Goal: Task Accomplishment & Management: Manage account settings

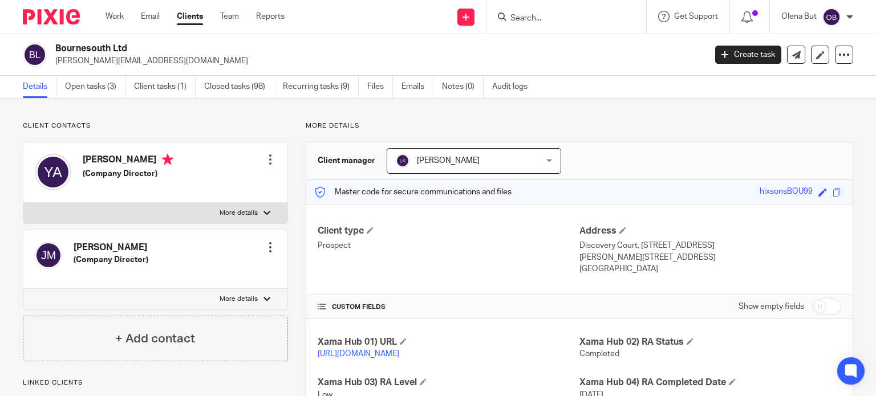
drag, startPoint x: 0, startPoint y: 0, endPoint x: 180, endPoint y: 182, distance: 256.0
click at [119, 13] on link "Work" at bounding box center [114, 16] width 18 height 11
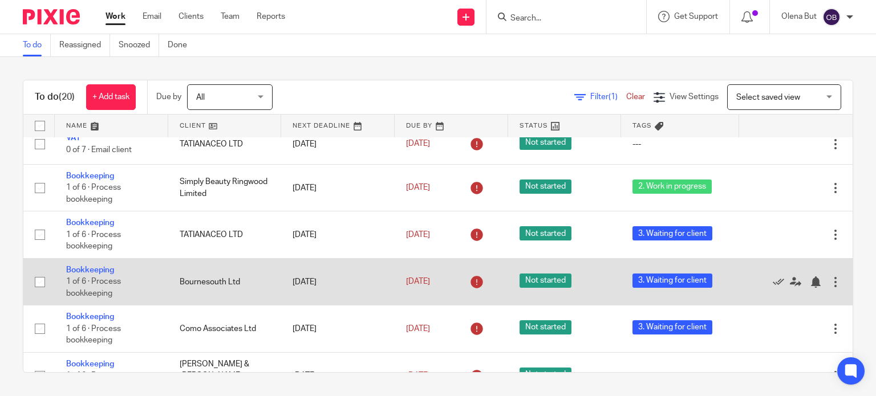
scroll to position [228, 0]
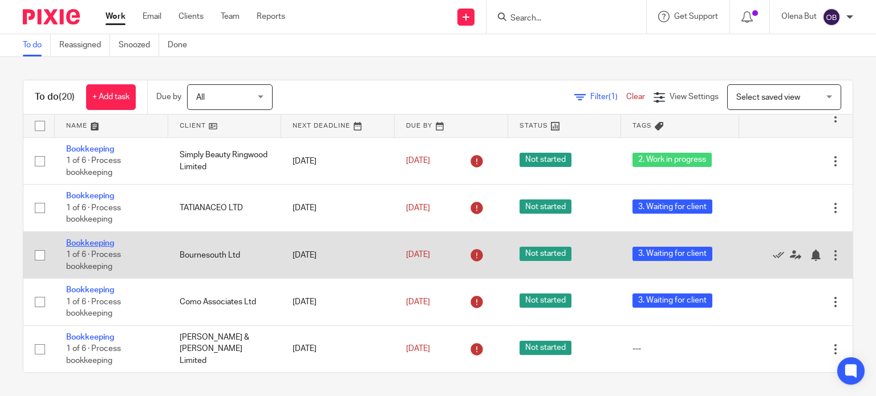
click at [105, 243] on link "Bookkeeping" at bounding box center [90, 243] width 48 height 8
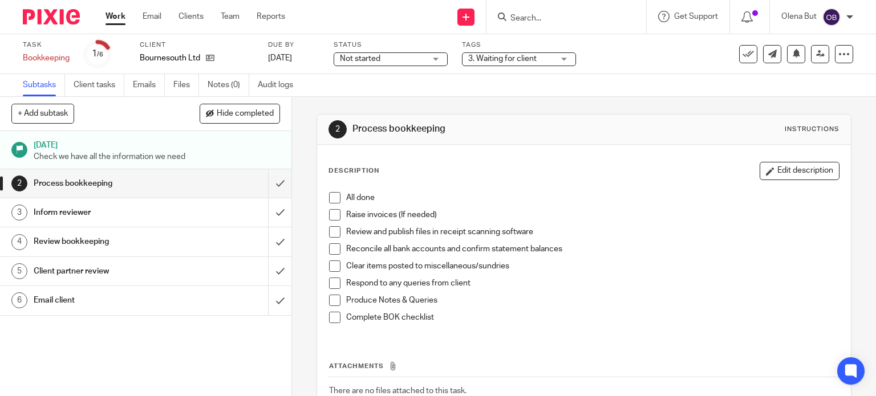
click at [507, 59] on span "3. Waiting for client" at bounding box center [502, 59] width 68 height 8
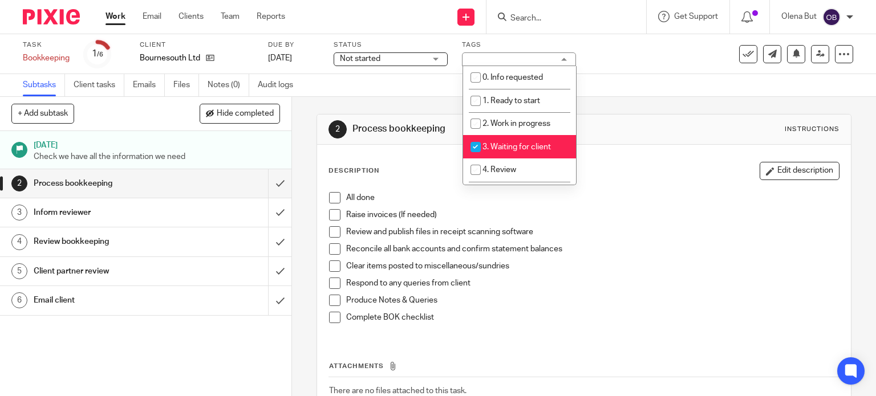
click at [481, 146] on input "checkbox" at bounding box center [476, 147] width 22 height 22
checkbox input "false"
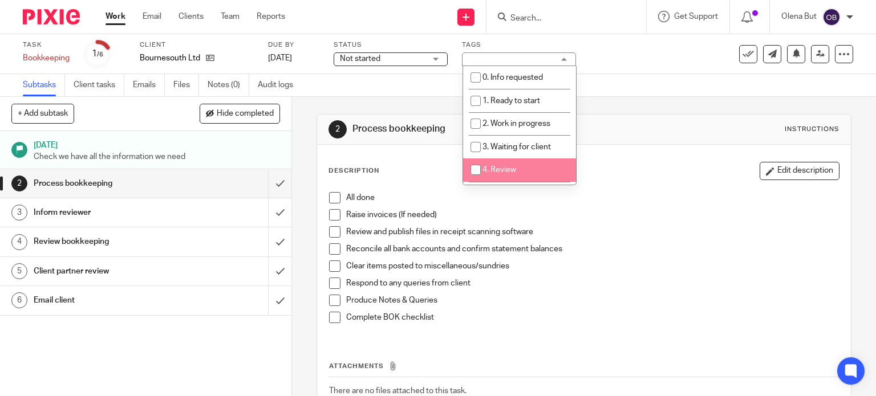
click at [479, 169] on input "checkbox" at bounding box center [476, 170] width 22 height 22
checkbox input "true"
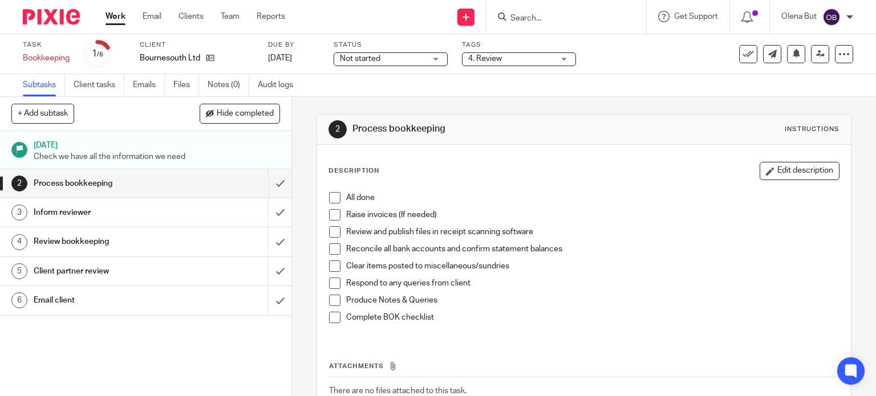
click at [651, 186] on div "All done Raise invoices (If needed) Review and publish files in receipt scannin…" at bounding box center [584, 262] width 523 height 152
click at [334, 198] on span at bounding box center [334, 197] width 11 height 11
click at [266, 186] on input "submit" at bounding box center [145, 183] width 291 height 29
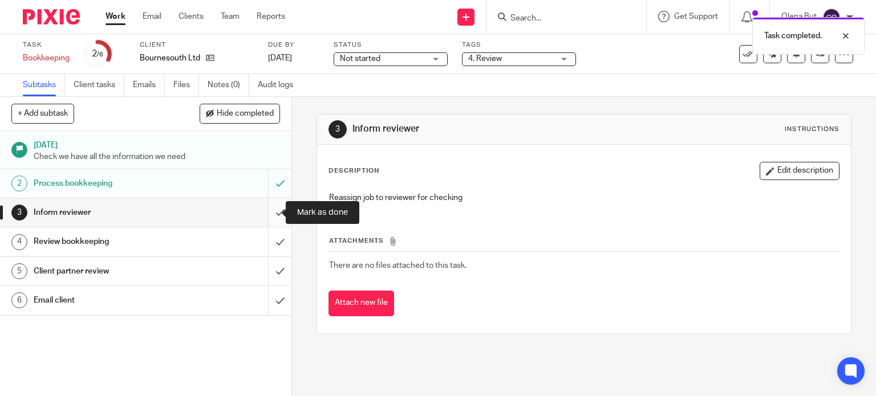
drag, startPoint x: 272, startPoint y: 210, endPoint x: 314, endPoint y: 221, distance: 43.7
click at [272, 210] on input "submit" at bounding box center [145, 212] width 291 height 29
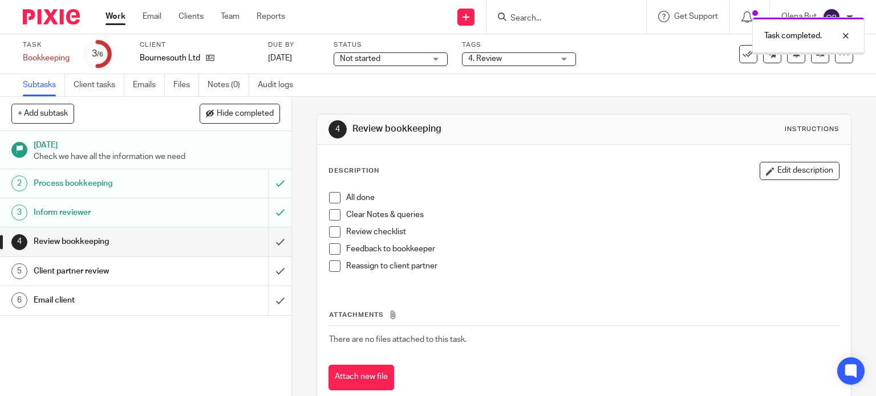
click at [116, 19] on link "Work" at bounding box center [115, 16] width 20 height 11
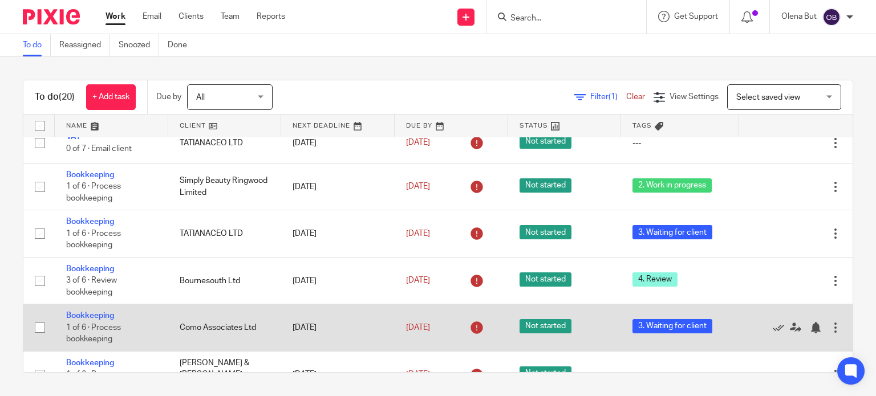
scroll to position [228, 0]
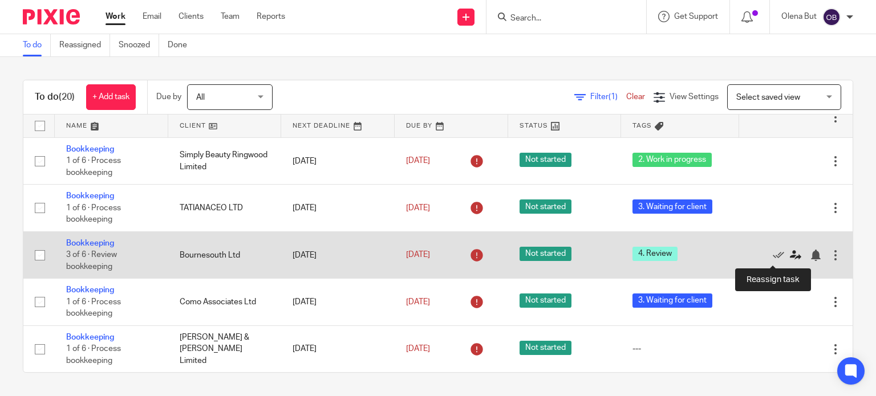
click at [790, 258] on icon at bounding box center [795, 255] width 11 height 11
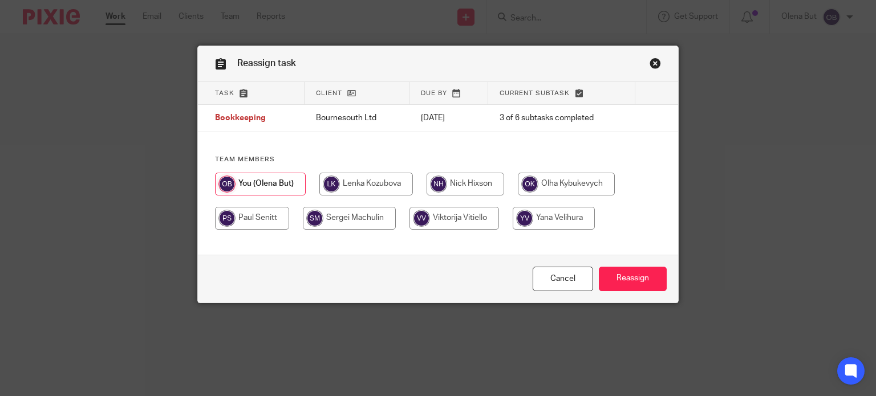
click at [473, 180] on input "radio" at bounding box center [465, 184] width 78 height 23
radio input "true"
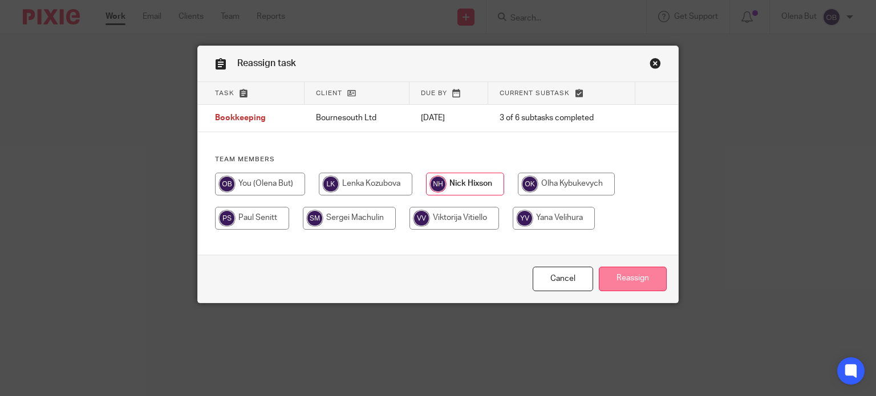
click at [639, 280] on input "Reassign" at bounding box center [633, 279] width 68 height 25
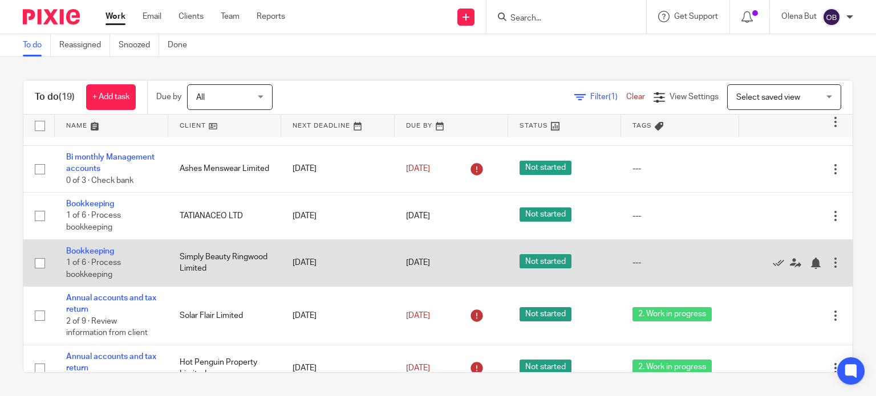
scroll to position [576, 0]
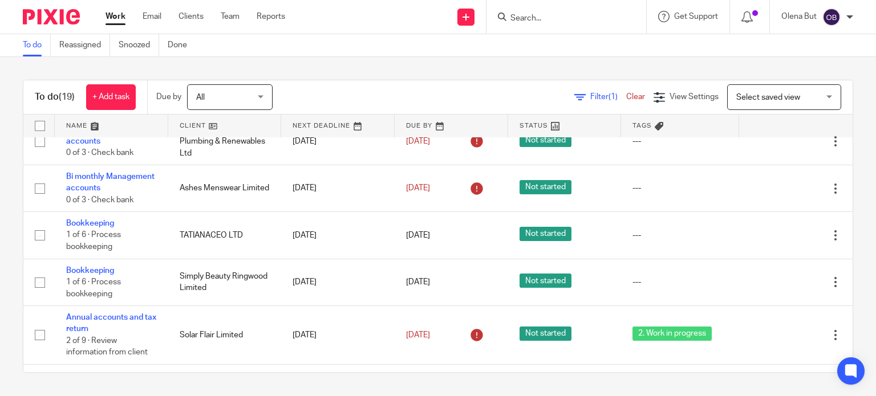
click at [522, 19] on input "Search" at bounding box center [560, 19] width 103 height 10
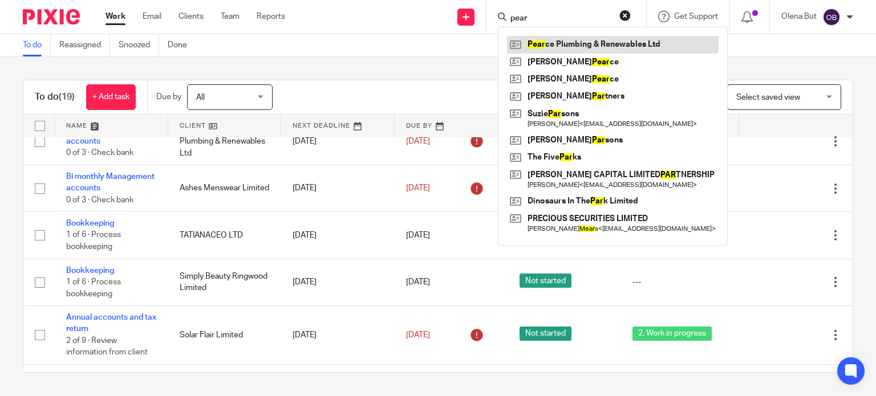
type input "pear"
click at [542, 44] on link at bounding box center [613, 44] width 212 height 17
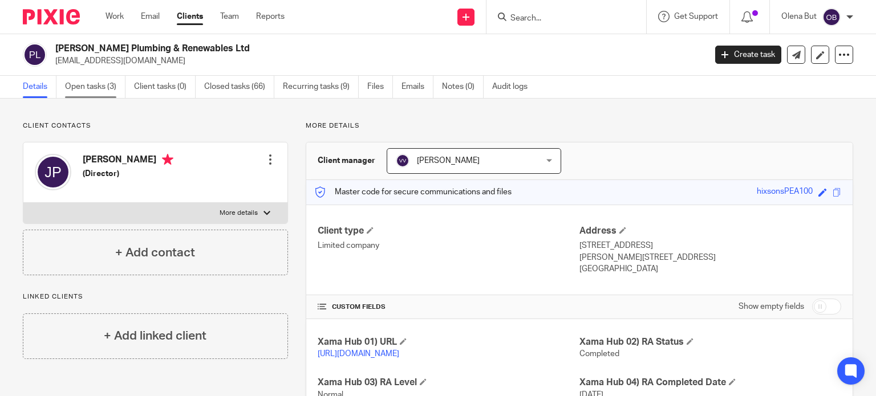
click at [76, 82] on link "Open tasks (3)" at bounding box center [95, 87] width 60 height 22
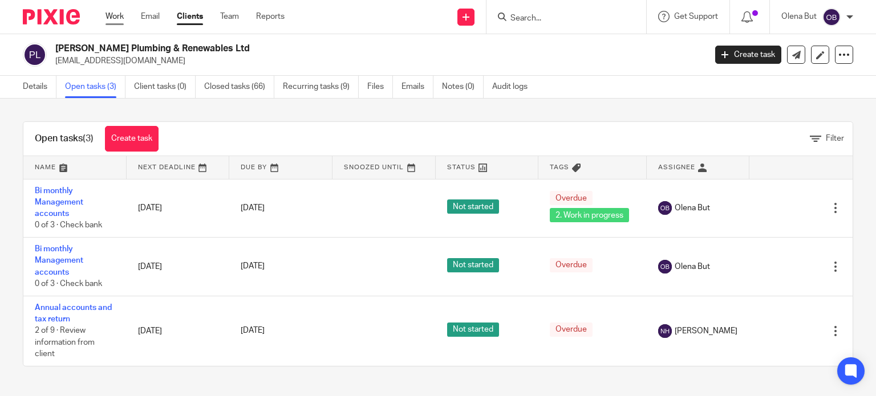
click at [121, 14] on link "Work" at bounding box center [114, 16] width 18 height 11
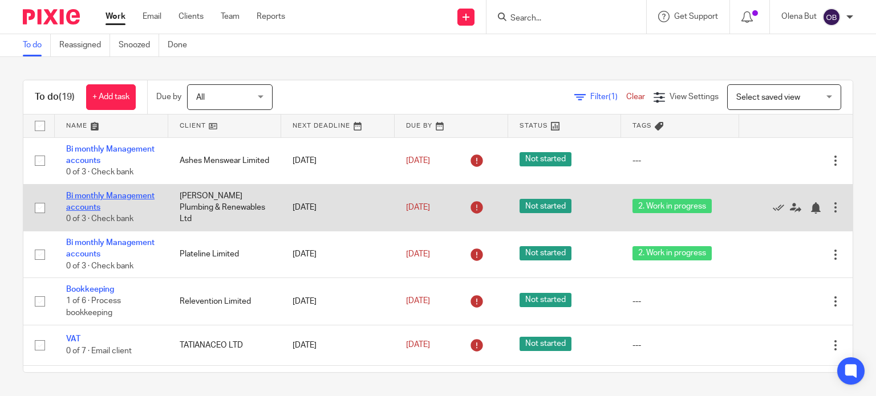
click at [87, 196] on link "Bi monthly Management accounts" at bounding box center [110, 201] width 88 height 19
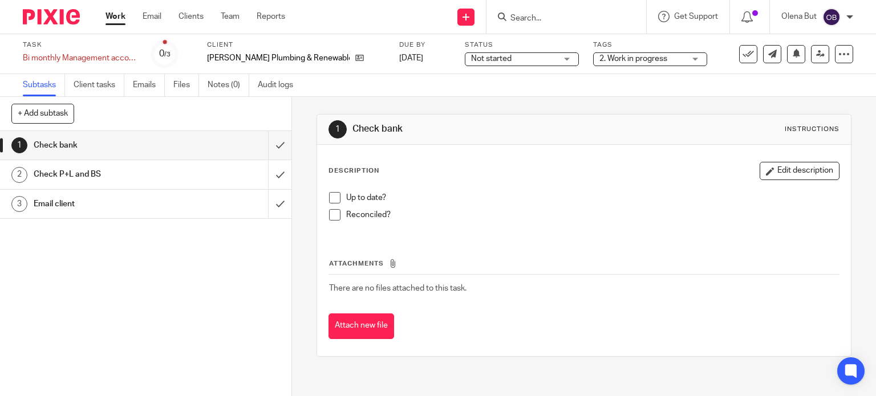
click at [599, 58] on span "2. Work in progress" at bounding box center [633, 59] width 68 height 8
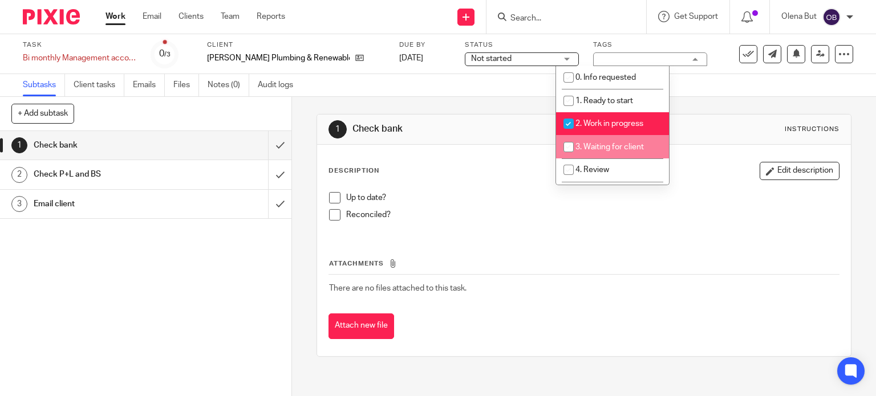
click at [566, 148] on input "checkbox" at bounding box center [569, 147] width 22 height 22
checkbox input "true"
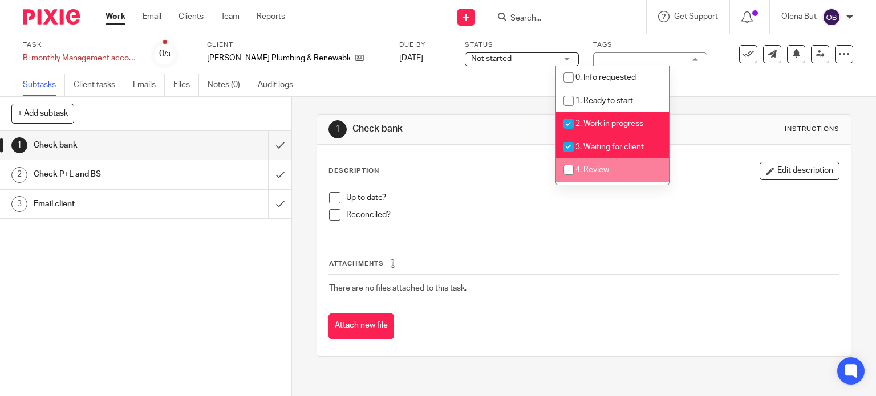
click at [566, 170] on input "checkbox" at bounding box center [569, 170] width 22 height 22
checkbox input "true"
click at [568, 145] on input "checkbox" at bounding box center [569, 147] width 22 height 22
checkbox input "false"
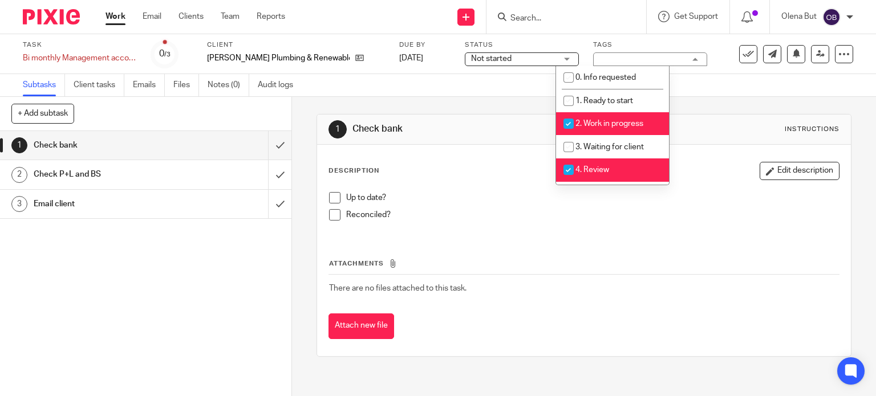
click at [567, 123] on input "checkbox" at bounding box center [569, 124] width 22 height 22
checkbox input "false"
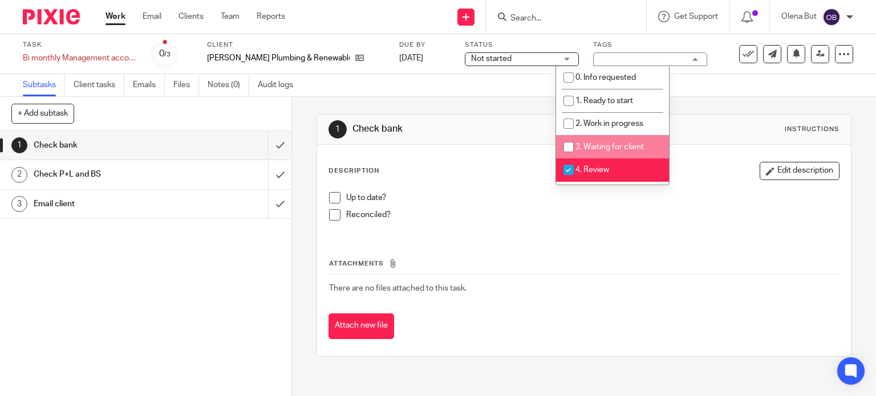
click at [461, 223] on div "Reconciled?" at bounding box center [592, 217] width 493 height 17
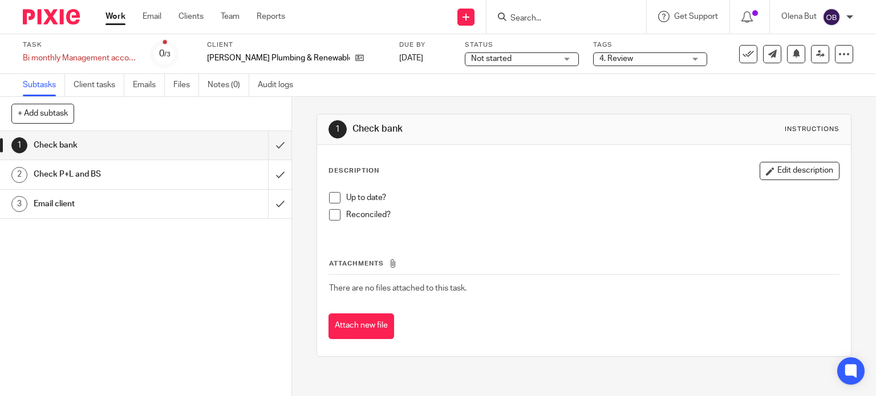
click at [330, 199] on span at bounding box center [334, 197] width 11 height 11
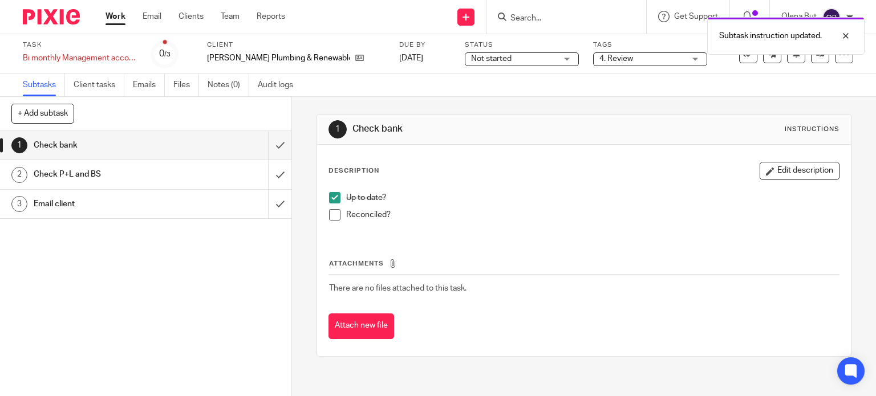
drag, startPoint x: 332, startPoint y: 215, endPoint x: 337, endPoint y: 230, distance: 16.1
click at [332, 216] on span at bounding box center [334, 214] width 11 height 11
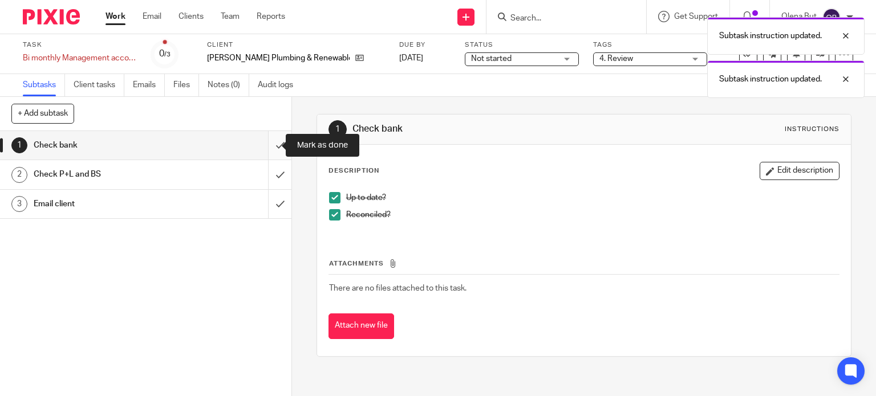
click at [268, 139] on input "submit" at bounding box center [145, 145] width 291 height 29
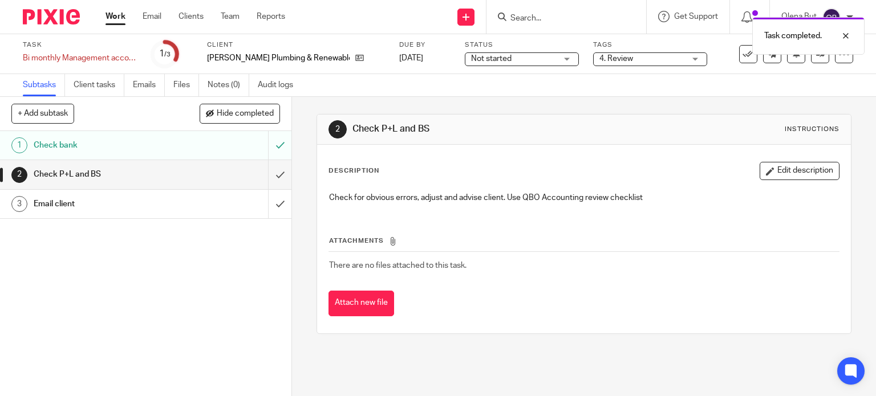
click at [118, 20] on link "Work" at bounding box center [115, 16] width 20 height 11
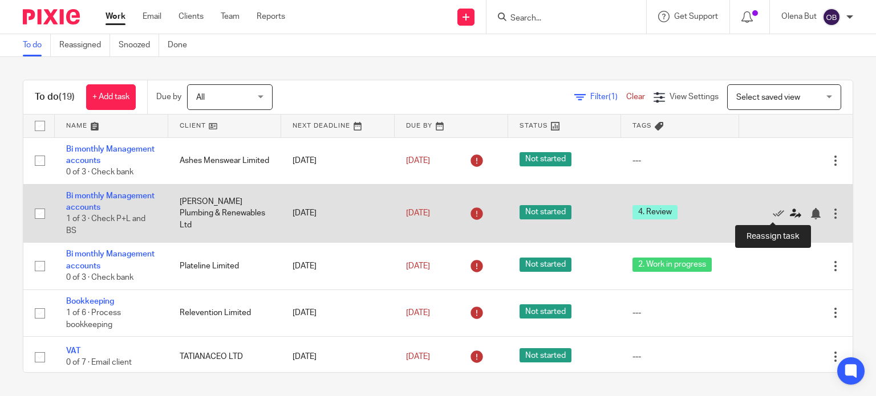
click at [790, 213] on icon at bounding box center [795, 213] width 11 height 11
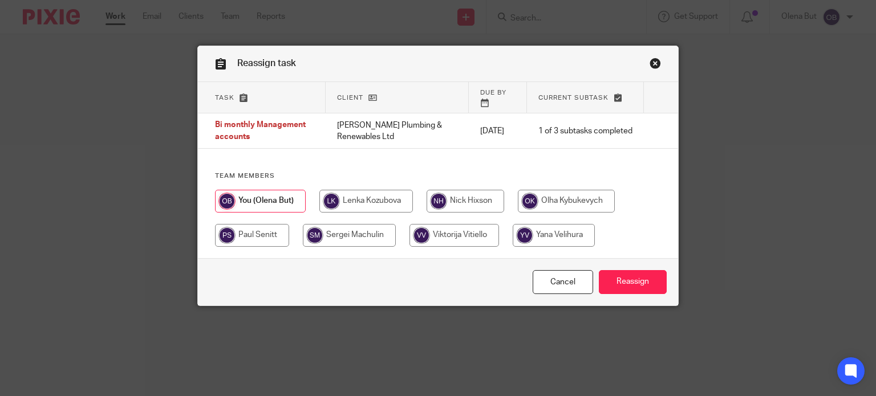
drag, startPoint x: 456, startPoint y: 193, endPoint x: 510, endPoint y: 223, distance: 61.3
click at [456, 193] on input "radio" at bounding box center [465, 201] width 78 height 23
radio input "true"
click at [629, 281] on input "Reassign" at bounding box center [633, 282] width 68 height 25
